Goal: Find specific page/section: Find specific page/section

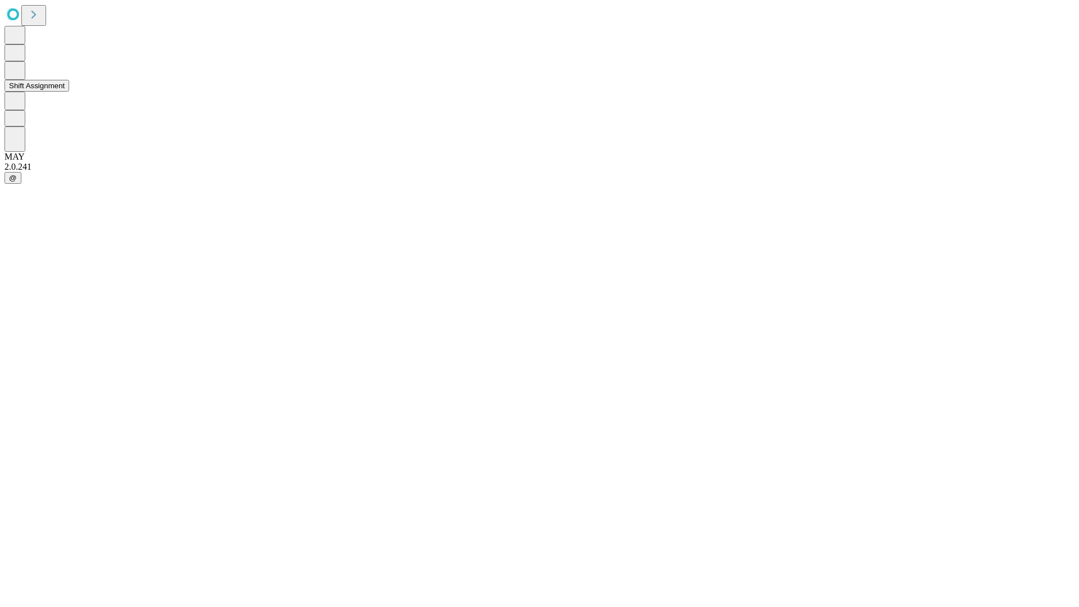
click at [69, 92] on button "Shift Assignment" at bounding box center [36, 86] width 65 height 12
